Goal: Contribute content: Add original content to the website for others to see

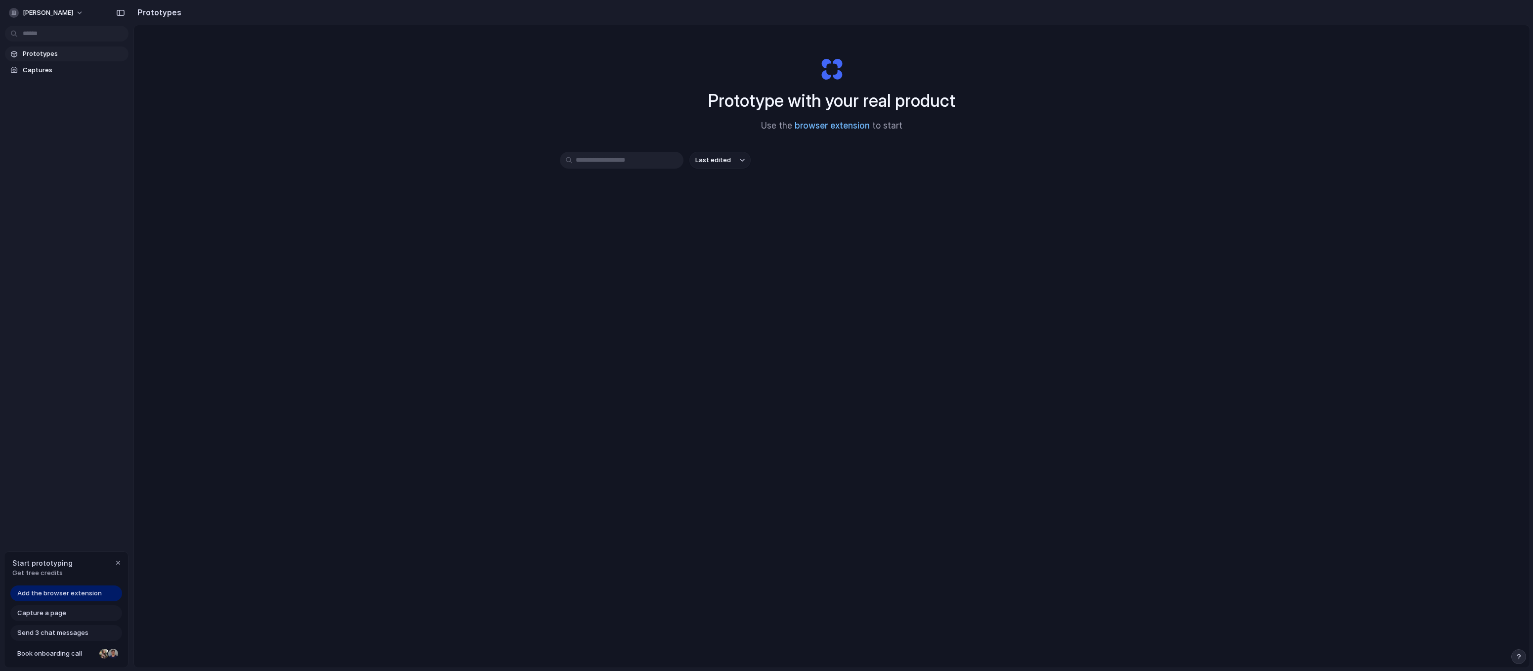
click at [805, 125] on link "browser extension" at bounding box center [832, 126] width 75 height 10
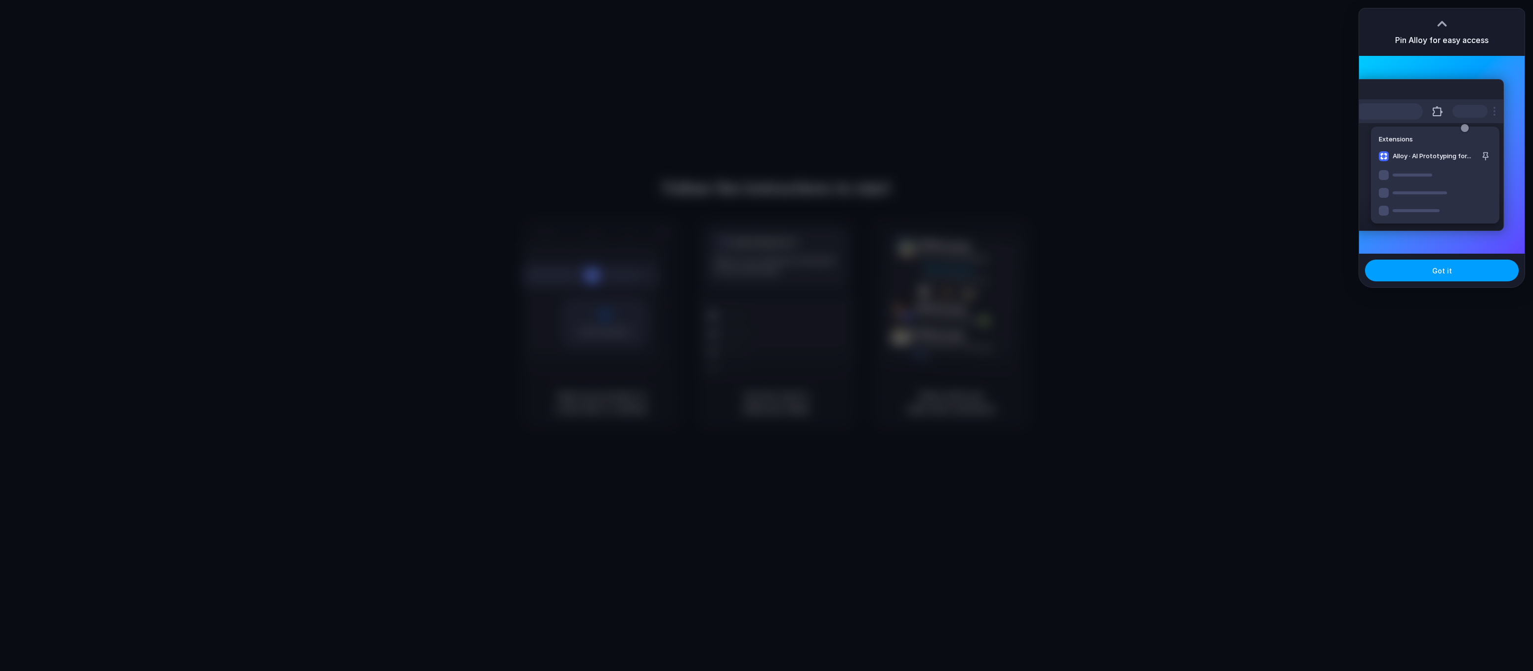
click at [1442, 273] on span "Got it" at bounding box center [1442, 270] width 20 height 10
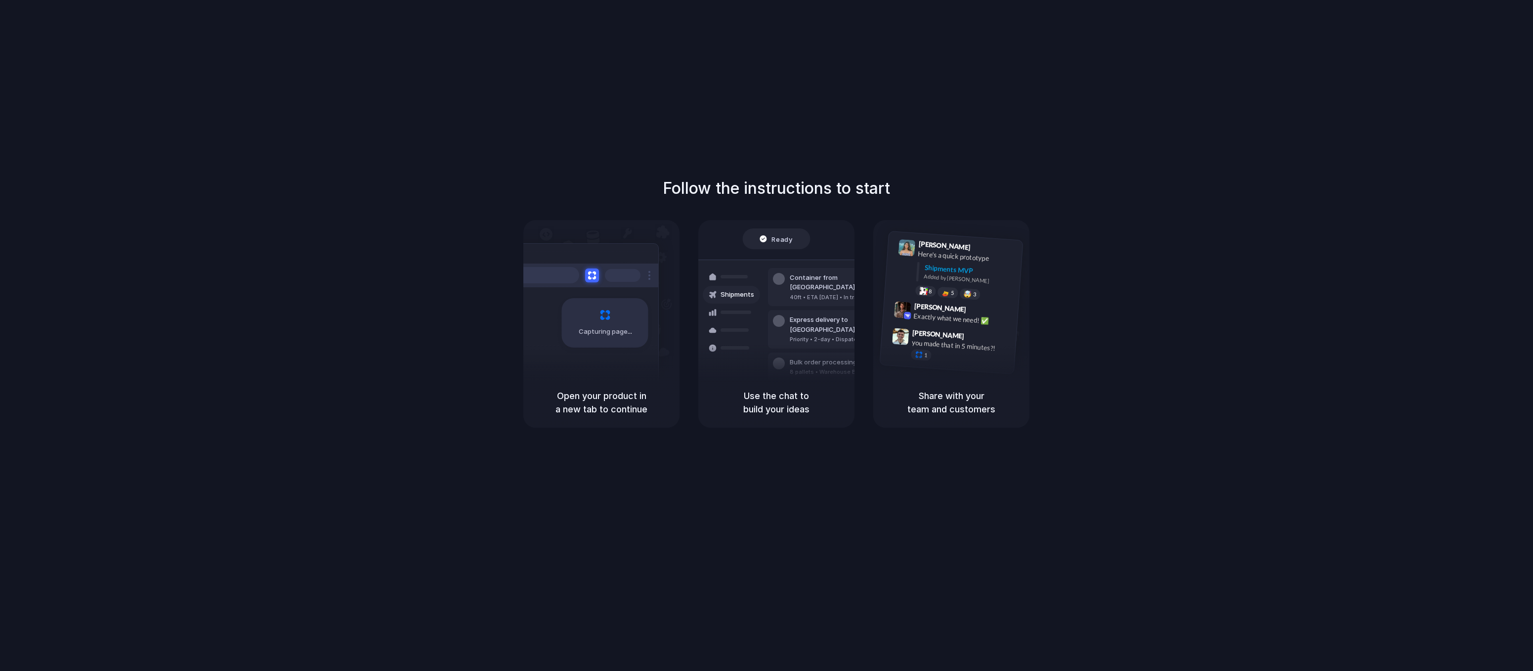
click at [1390, 101] on div "Follow the instructions to start Capturing page Open your product in a new tab …" at bounding box center [776, 345] width 1553 height 690
click at [1331, 36] on div "Follow the instructions to start Capturing page Open your product in a new tab …" at bounding box center [776, 345] width 1553 height 690
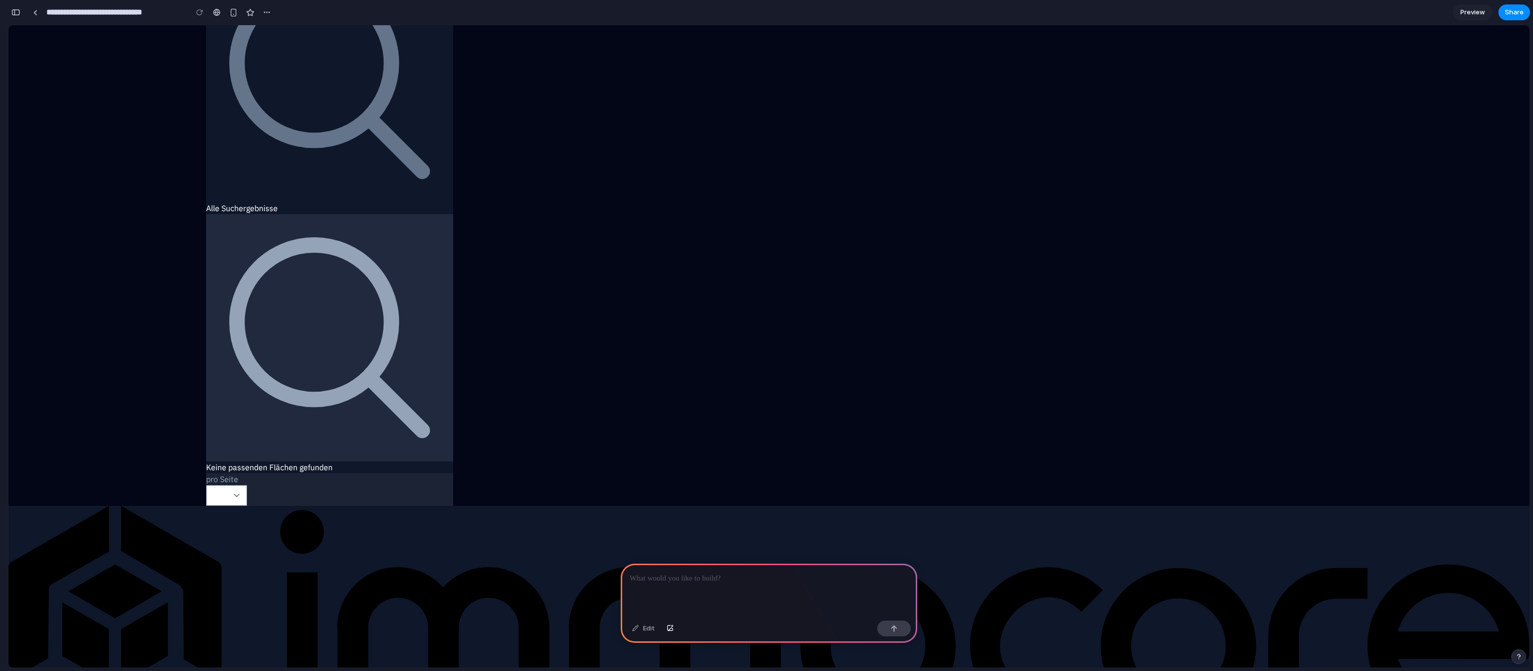
scroll to position [1607, 0]
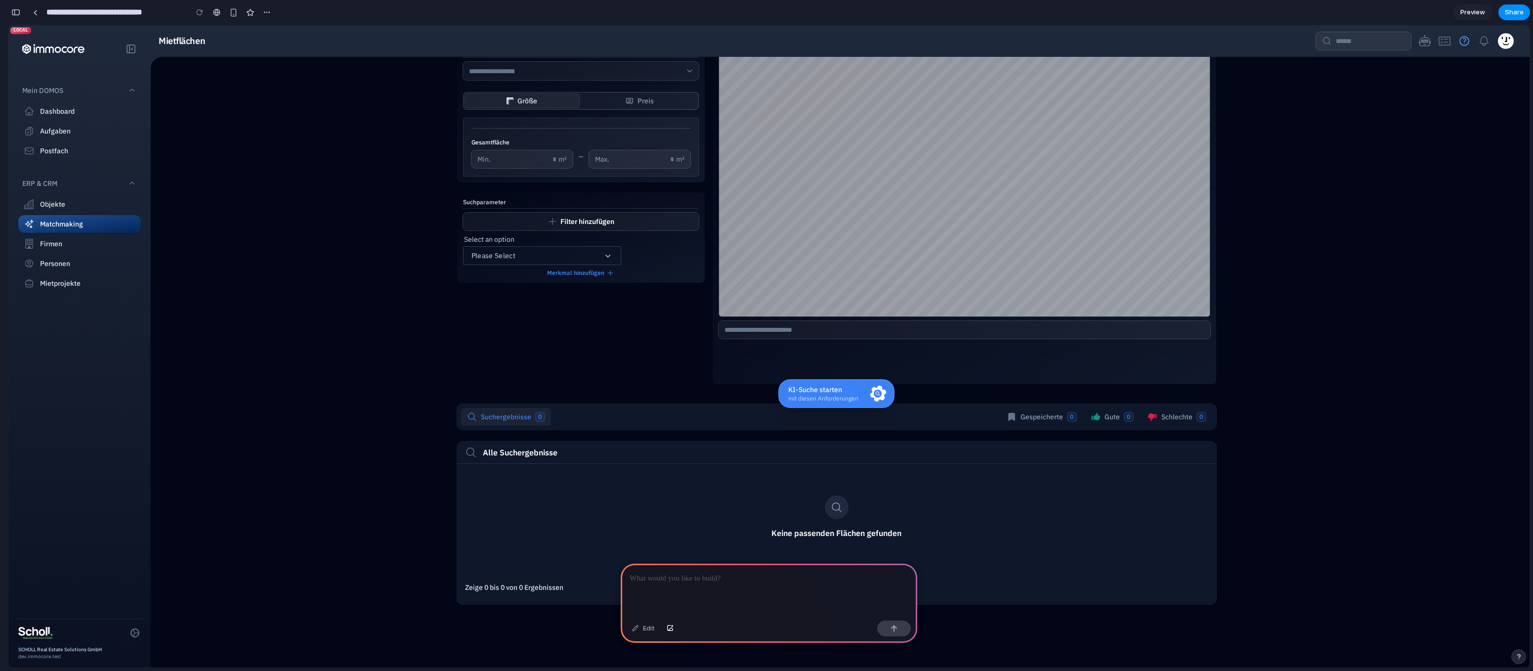
scroll to position [57, 0]
